Goal: Submit feedback/report problem: Leave review/rating

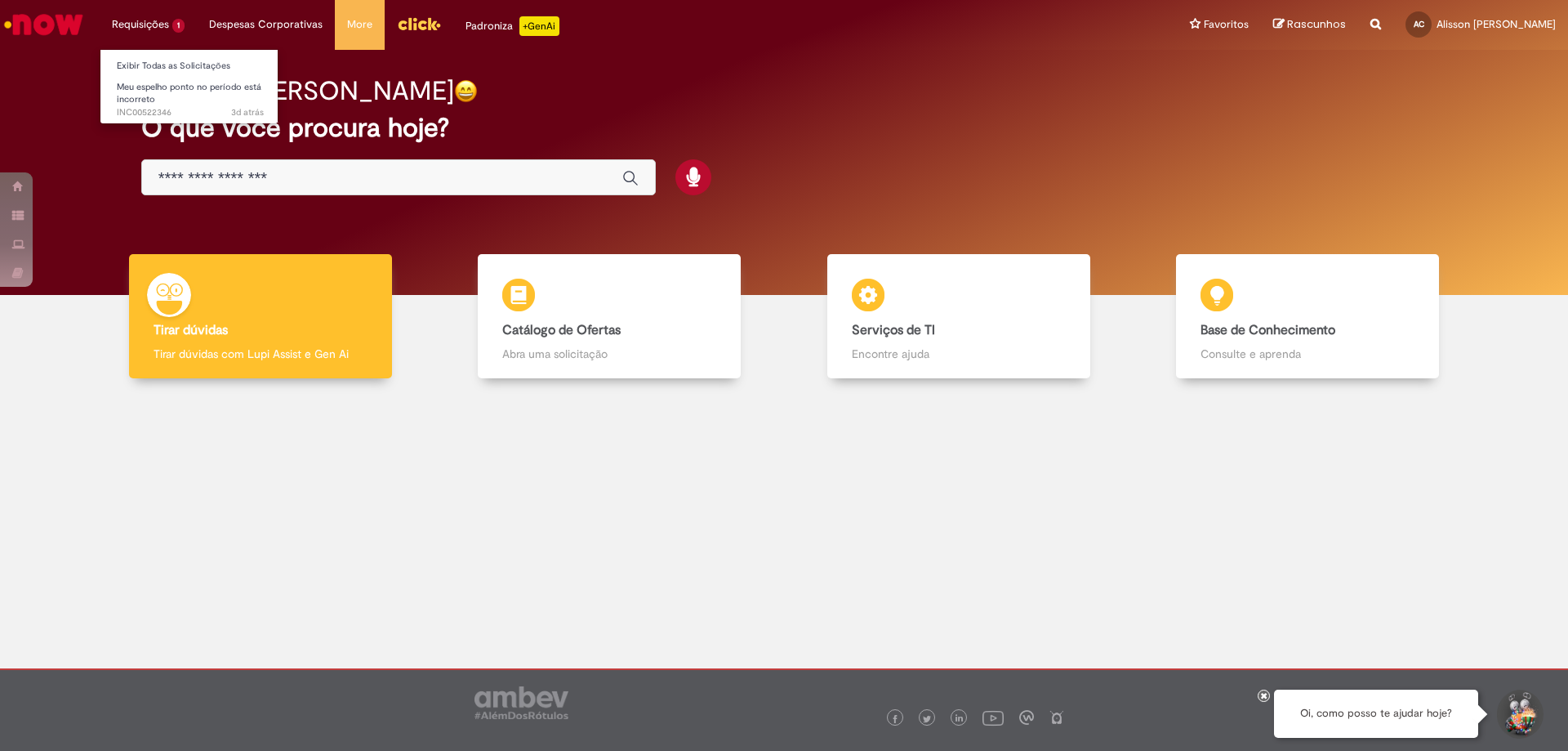
click at [152, 29] on li "Requisições 1 Exibir Todas as Solicitações Meu espelho ponto no período está in…" at bounding box center [148, 24] width 97 height 49
click at [154, 92] on span "Meu espelho ponto no período está incorreto" at bounding box center [189, 93] width 144 height 26
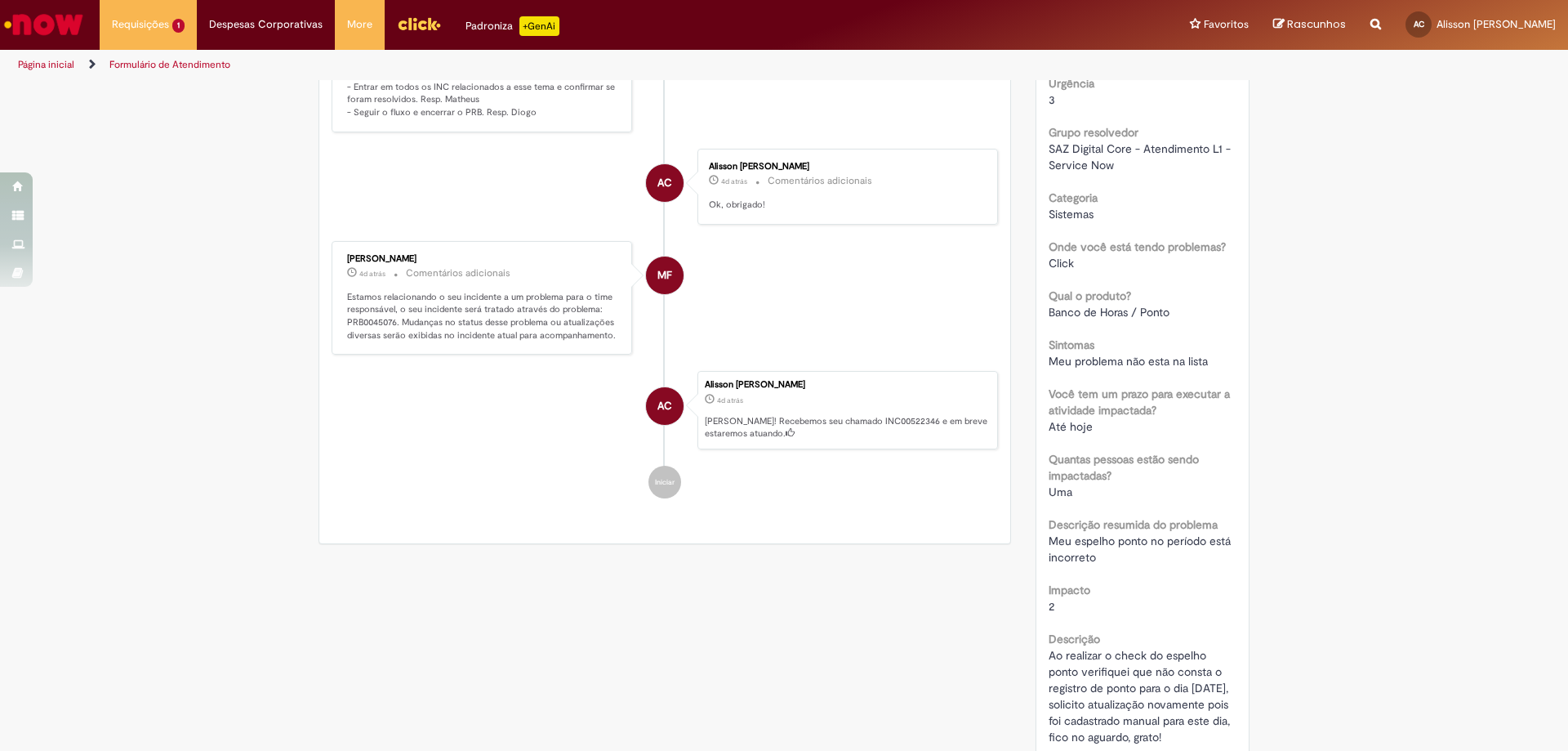
scroll to position [603, 0]
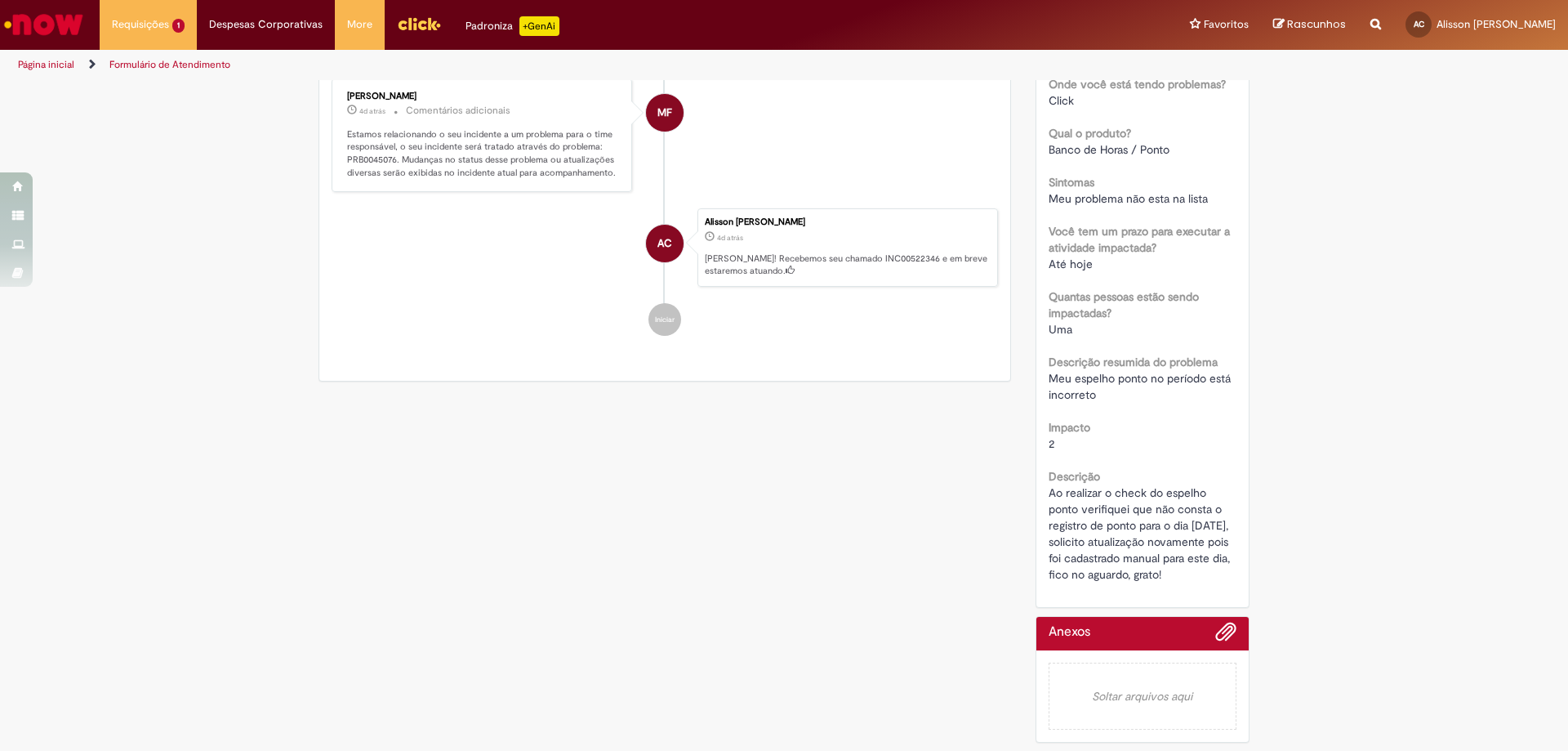
click at [1138, 700] on em "Soltar arquivos aqui" at bounding box center [1142, 696] width 189 height 67
click at [1164, 515] on span "Ao realizar o check do espelho ponto verifiquei que não consta o registro de po…" at bounding box center [1140, 533] width 185 height 96
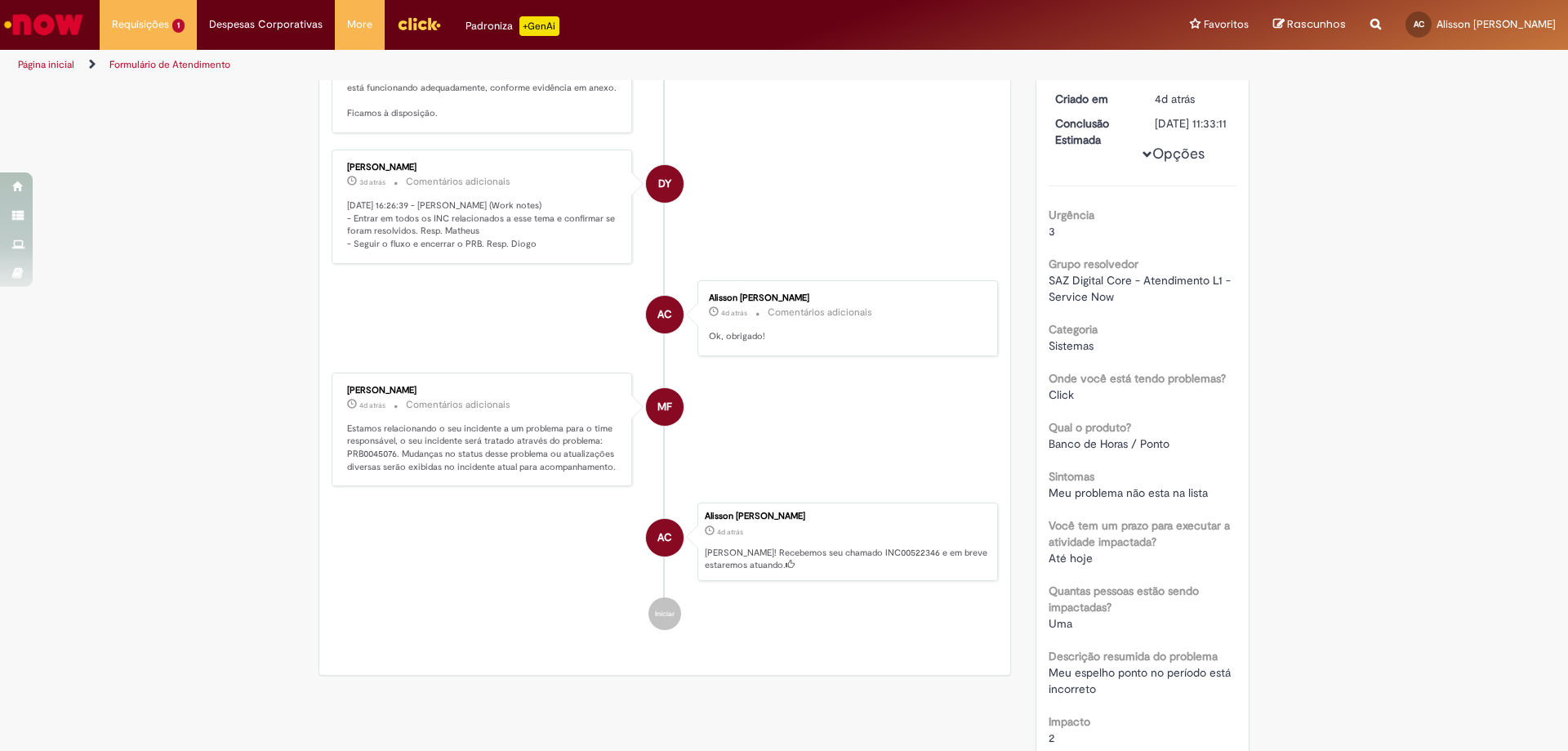
scroll to position [0, 0]
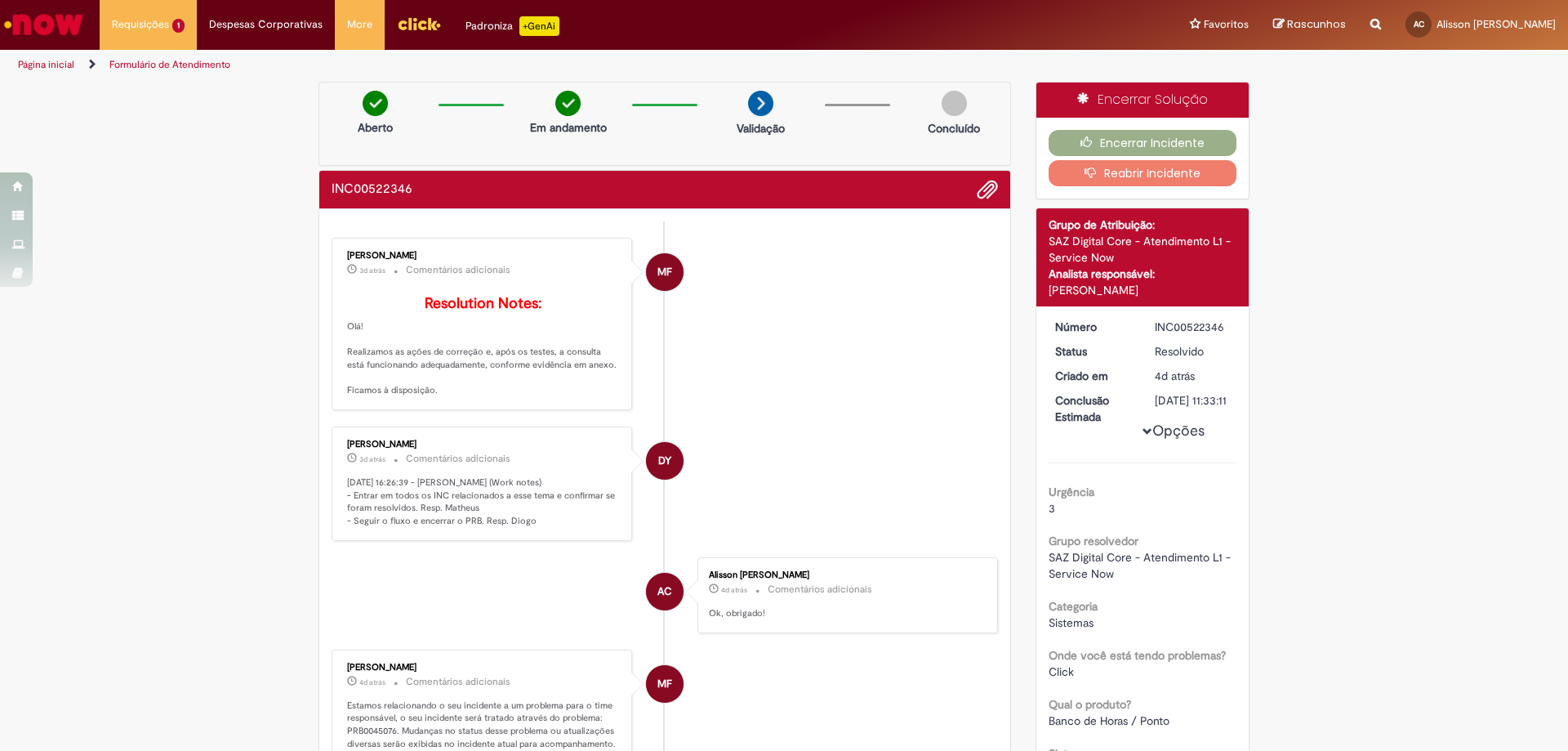
click at [405, 466] on small "Comentários adicionais" at bounding box center [457, 458] width 105 height 14
click at [428, 397] on p "Resolution Notes: Olá! Realizamos as ações de correção e, após os testes, a con…" at bounding box center [483, 346] width 272 height 101
click at [538, 353] on p "Resolution Notes: Olá! Realizamos as ações de correção e, após os testes, a con…" at bounding box center [483, 346] width 272 height 101
click at [0, 0] on button "Opções" at bounding box center [0, 0] width 0 height 0
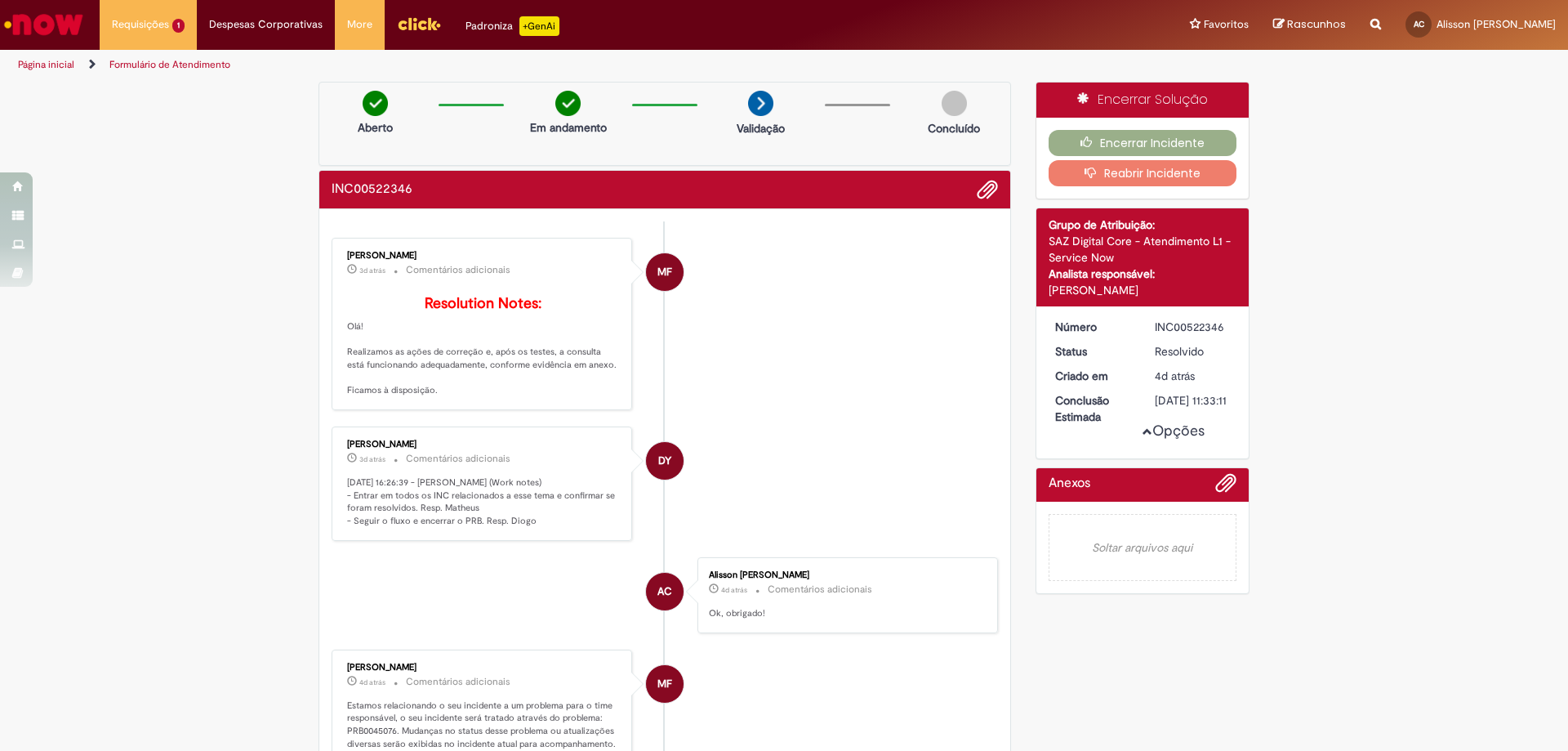
click at [1142, 436] on span "Opções para INC00522346" at bounding box center [1147, 431] width 10 height 10
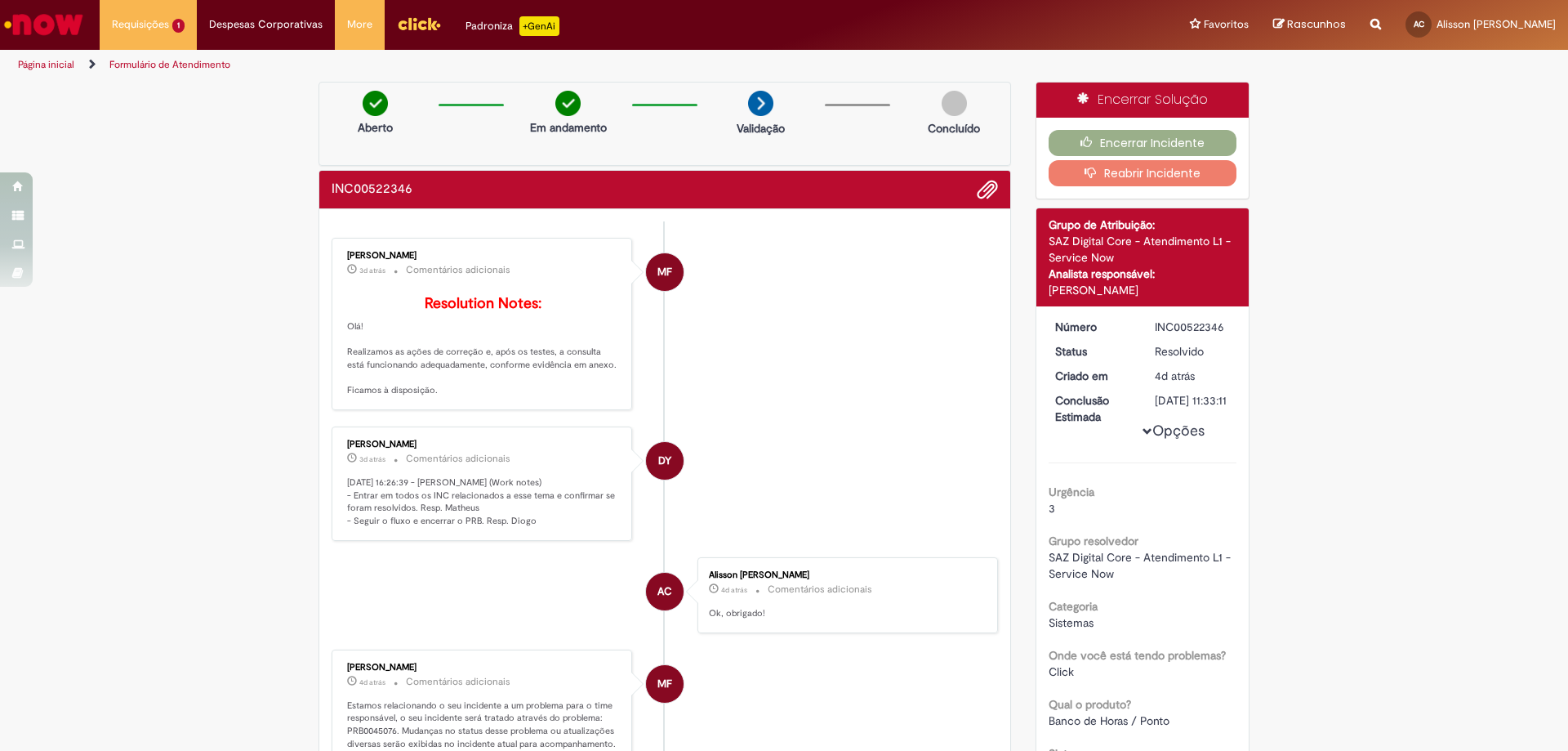
click at [456, 310] on b "Resolution Notes:" at bounding box center [483, 303] width 117 height 19
click at [372, 352] on p "Resolution Notes: Olá! Realizamos as ações de correção e, após os testes, a con…" at bounding box center [483, 346] width 272 height 101
click at [400, 394] on p "Resolution Notes: Olá! Realizamos as ações de correção e, após os testes, a con…" at bounding box center [483, 346] width 272 height 101
click at [405, 397] on p "Resolution Notes: Olá! Realizamos as ações de correção e, após os testes, a con…" at bounding box center [483, 346] width 272 height 101
click at [448, 498] on div "Diogo Yatsu 3d atrás 3 dias atrás Comentários adicionais 29/08/2025 16:26:39 - …" at bounding box center [481, 483] width 291 height 105
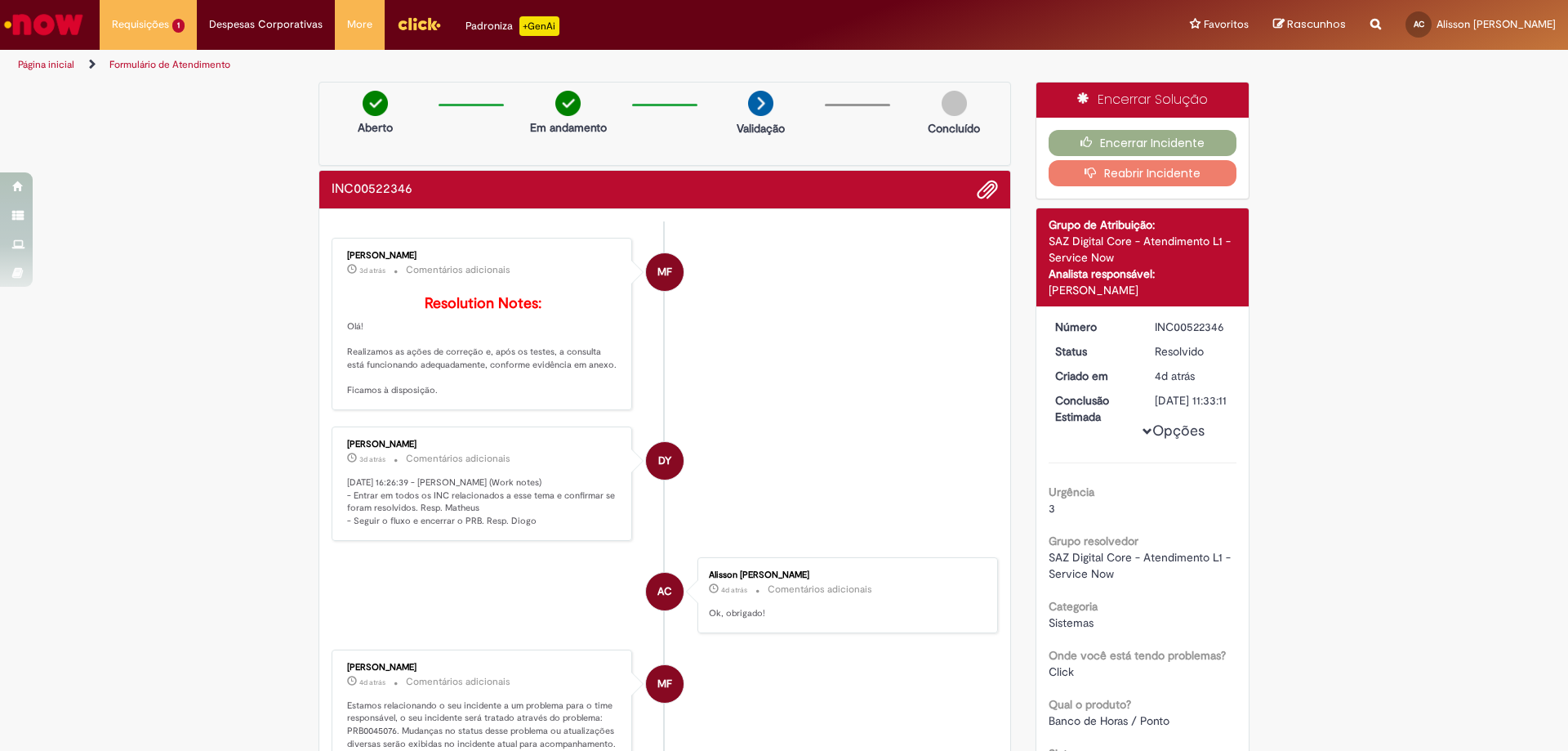
click at [422, 523] on p "29/08/2025 16:26:39 - Diogo Yatsu (Work notes) - Entrar em todos os INC relacio…" at bounding box center [483, 502] width 272 height 51
click at [1099, 138] on button "Encerrar Incidente" at bounding box center [1142, 143] width 189 height 26
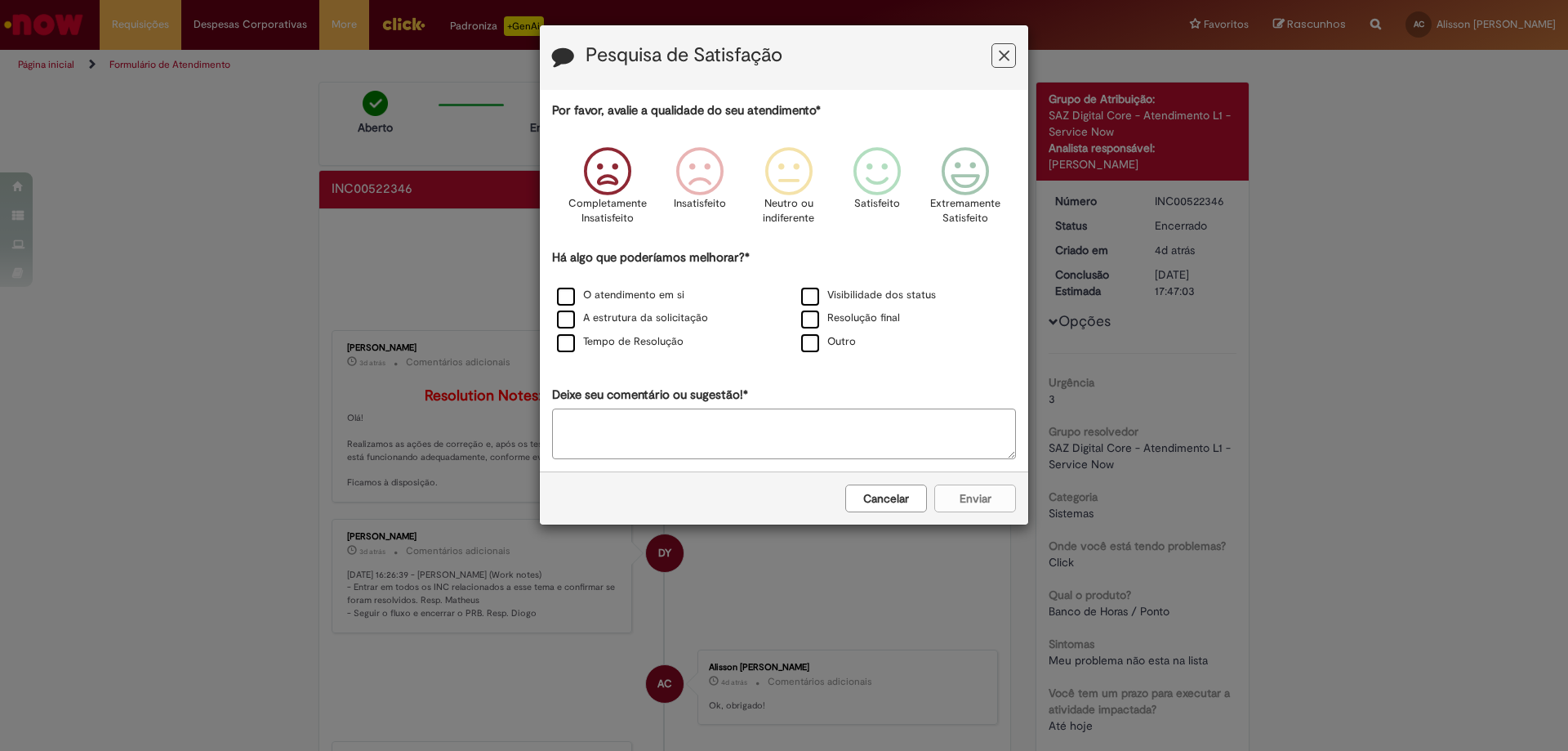
click at [615, 165] on icon "Feedback" at bounding box center [607, 171] width 61 height 49
click at [601, 293] on label "O atendimento em si" at bounding box center [620, 295] width 128 height 16
click at [586, 293] on label "O atendimento em si" at bounding box center [620, 295] width 128 height 16
click at [814, 312] on label "Resolução final" at bounding box center [850, 318] width 99 height 16
click at [811, 458] on textarea "Deixe seu comentário ou sugestão!*" at bounding box center [784, 433] width 464 height 50
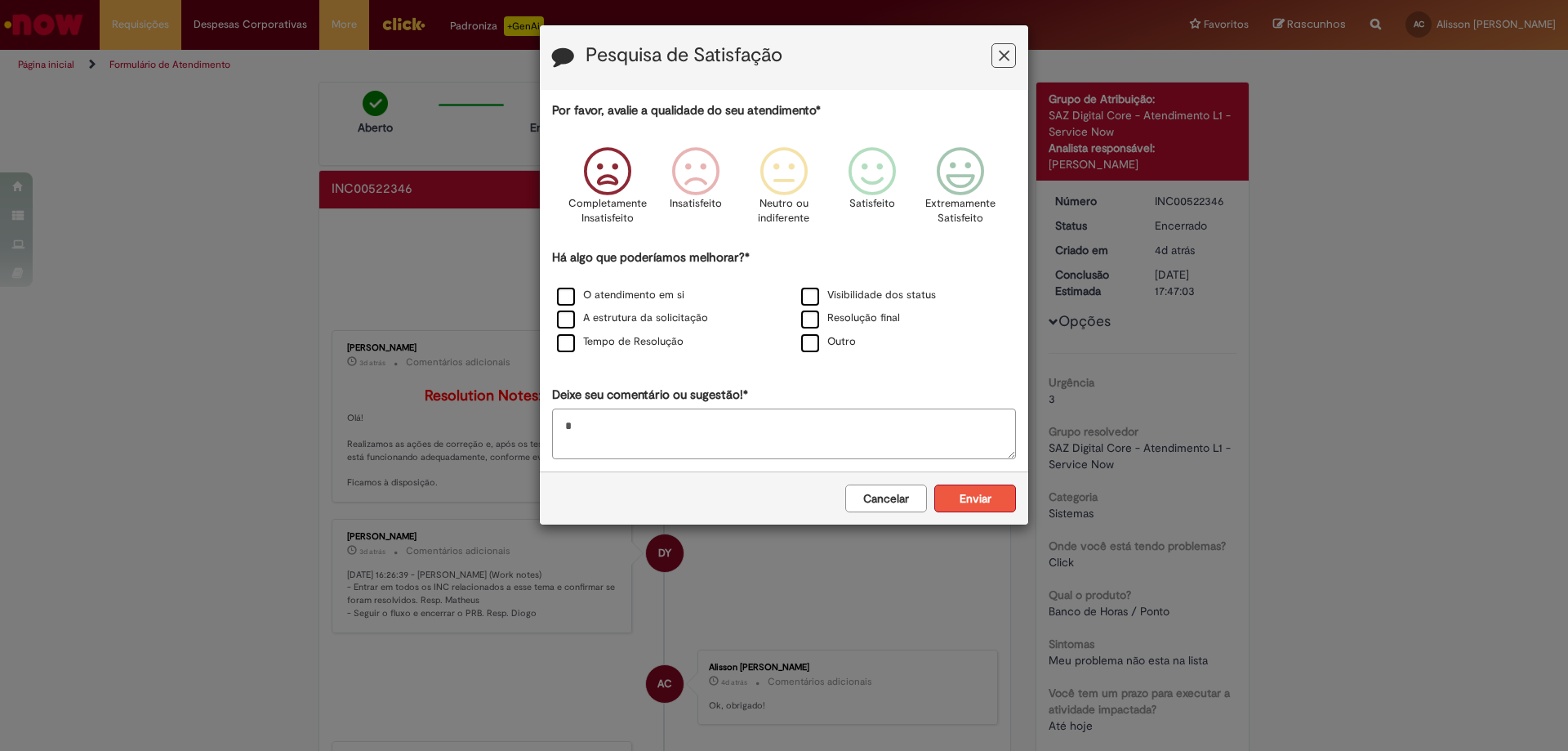
type textarea "*"
click at [992, 505] on button "Enviar" at bounding box center [975, 499] width 82 height 28
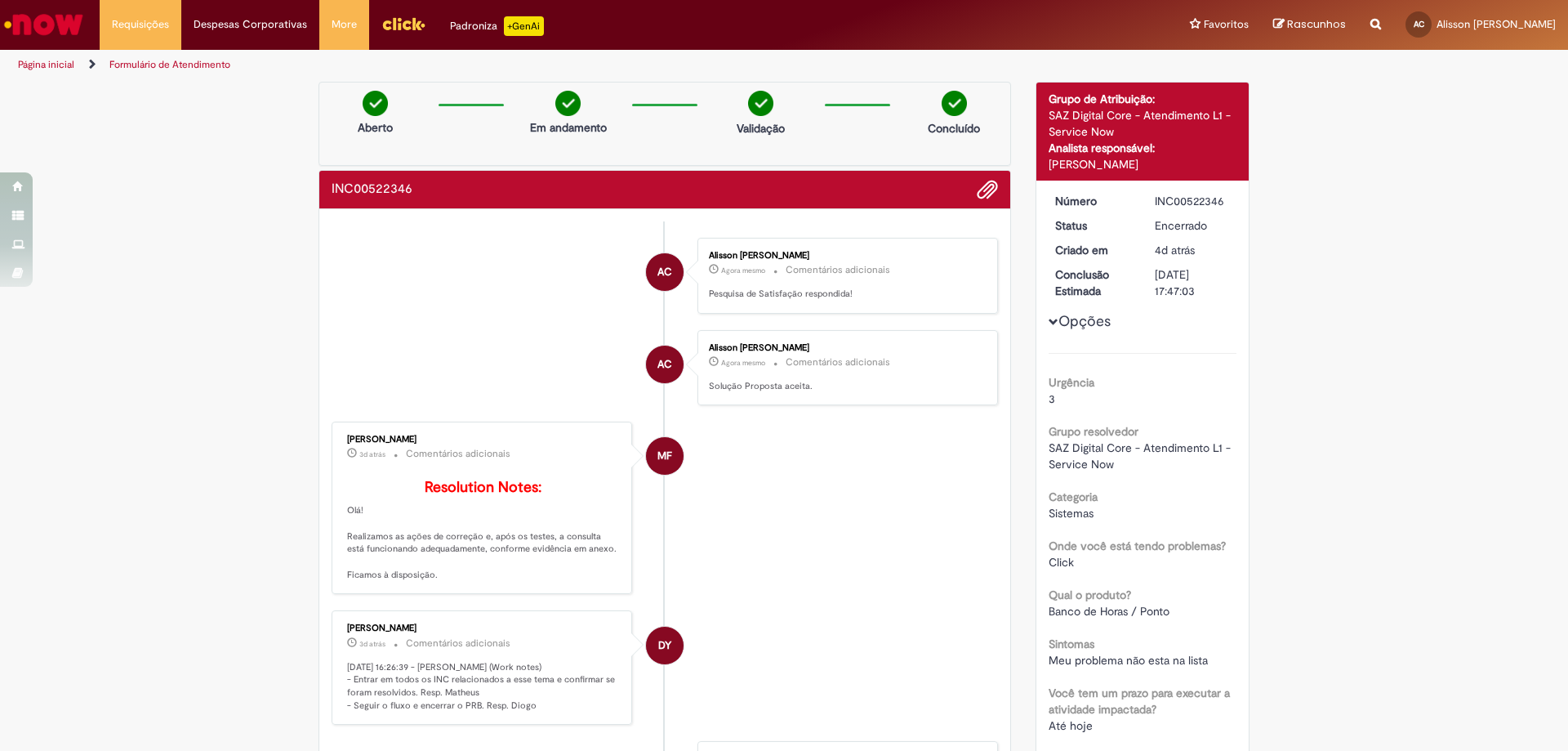
click at [779, 176] on div "Obrigado por compartilhar sua avaliação! Fechar" at bounding box center [784, 375] width 1568 height 751
click at [50, 20] on img "Ir para a Homepage" at bounding box center [44, 25] width 84 height 33
